Goal: Transaction & Acquisition: Purchase product/service

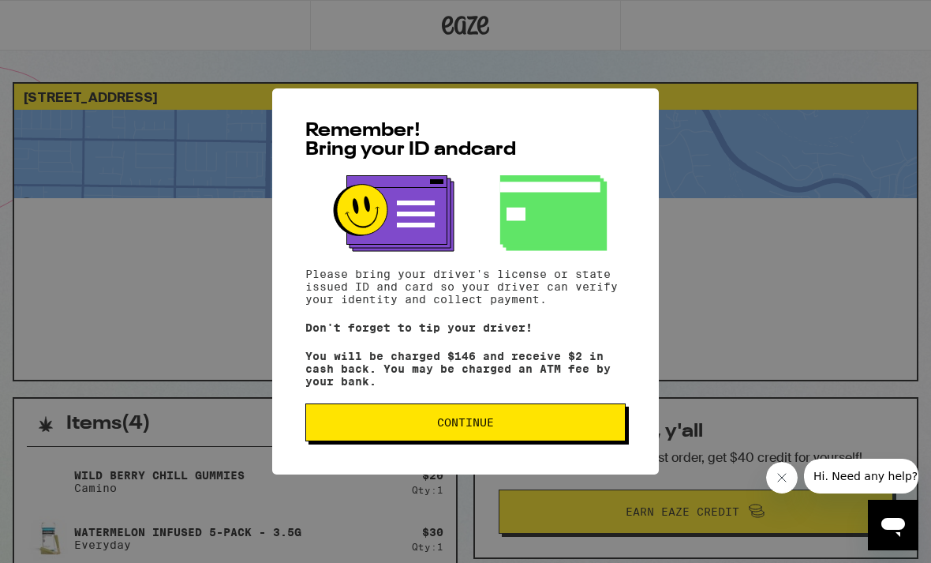
click at [468, 441] on button "Continue" at bounding box center [465, 422] width 320 height 38
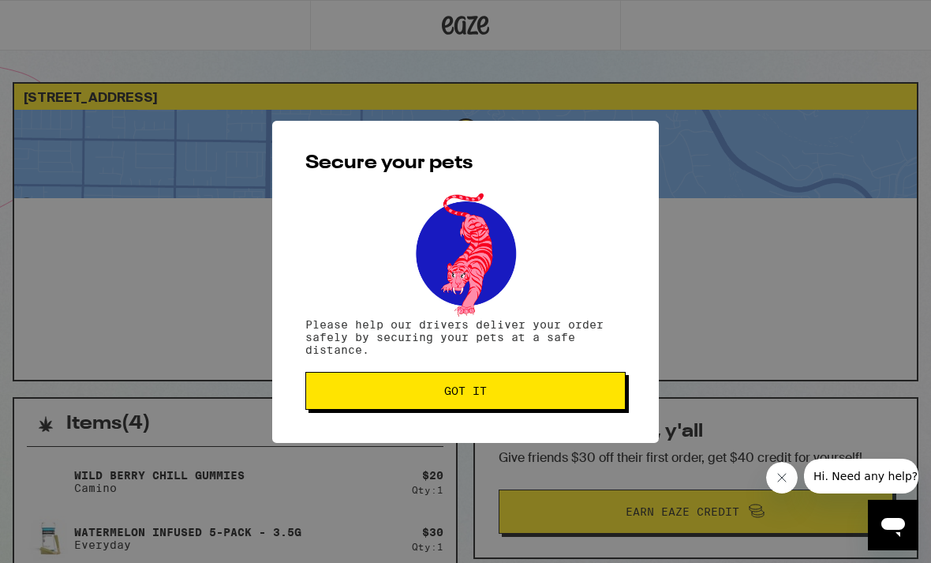
click at [590, 400] on button "Got it" at bounding box center [465, 391] width 320 height 38
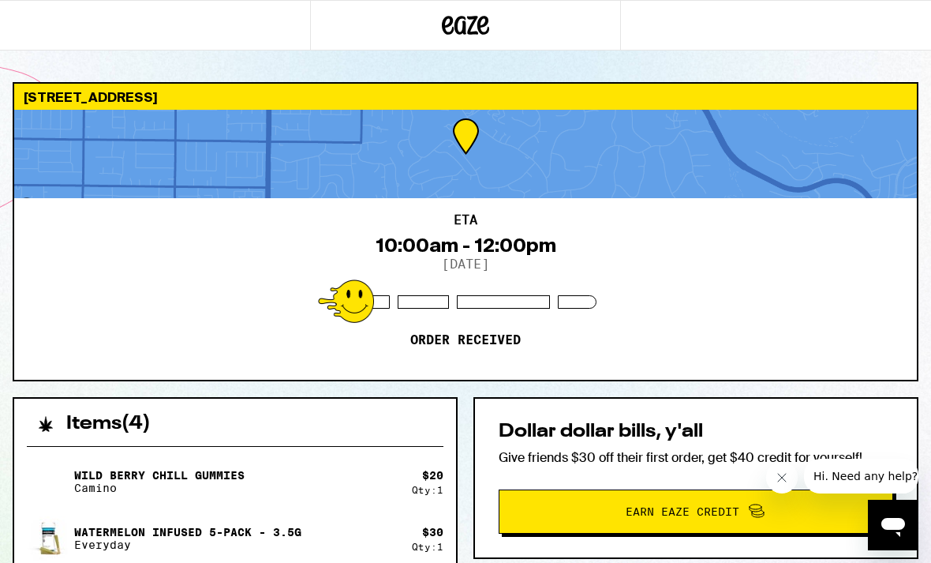
scroll to position [84, 0]
